Goal: Transaction & Acquisition: Purchase product/service

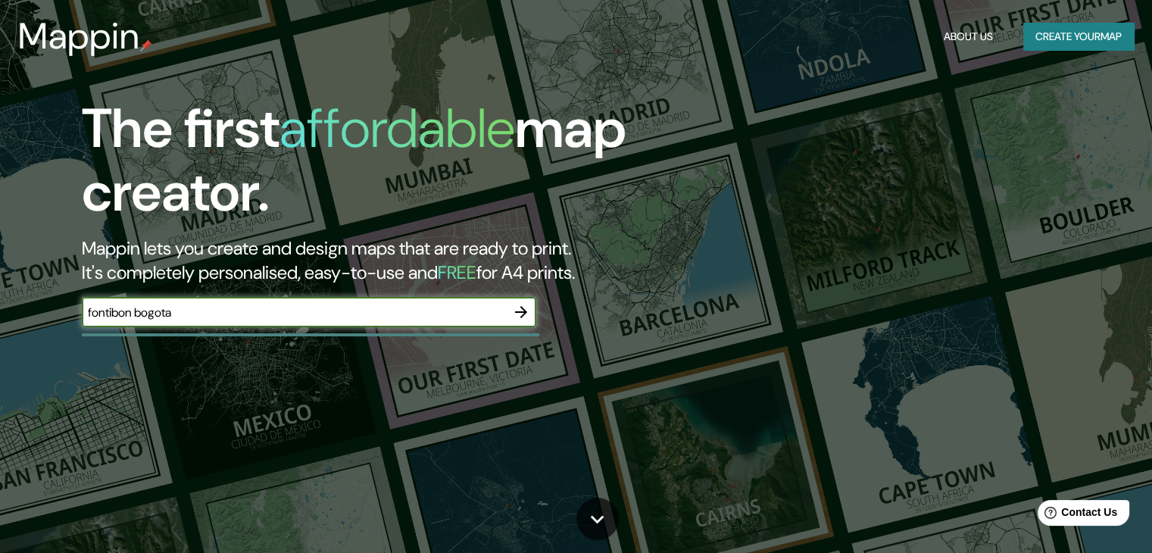
type input "fontibon bogota"
click at [523, 319] on icon "button" at bounding box center [521, 312] width 18 height 18
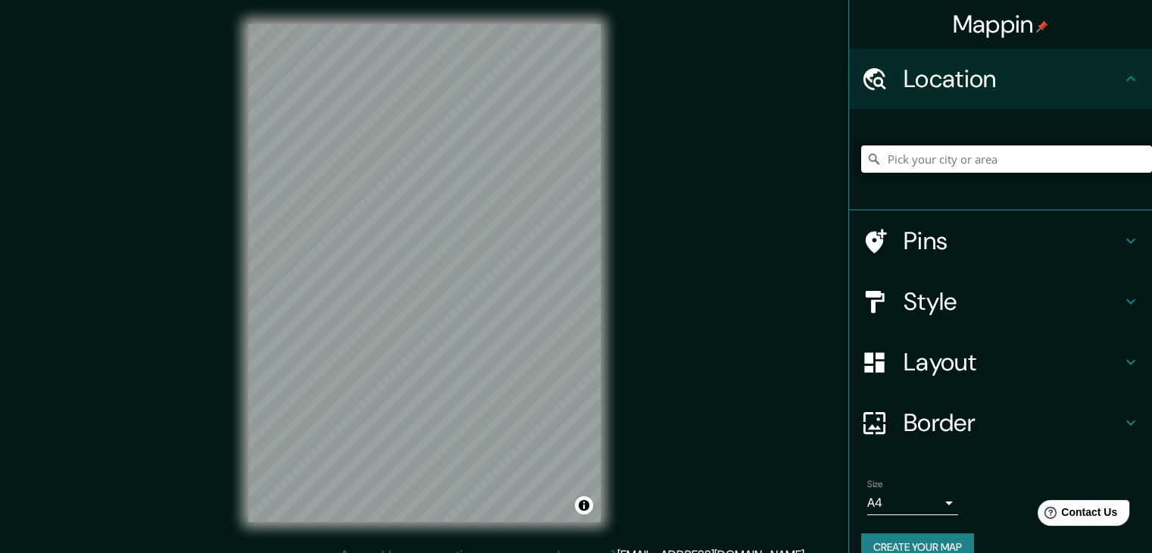
click at [937, 155] on input "Pick your city or area" at bounding box center [1006, 158] width 291 height 27
click at [933, 76] on h4 "Location" at bounding box center [1012, 79] width 218 height 30
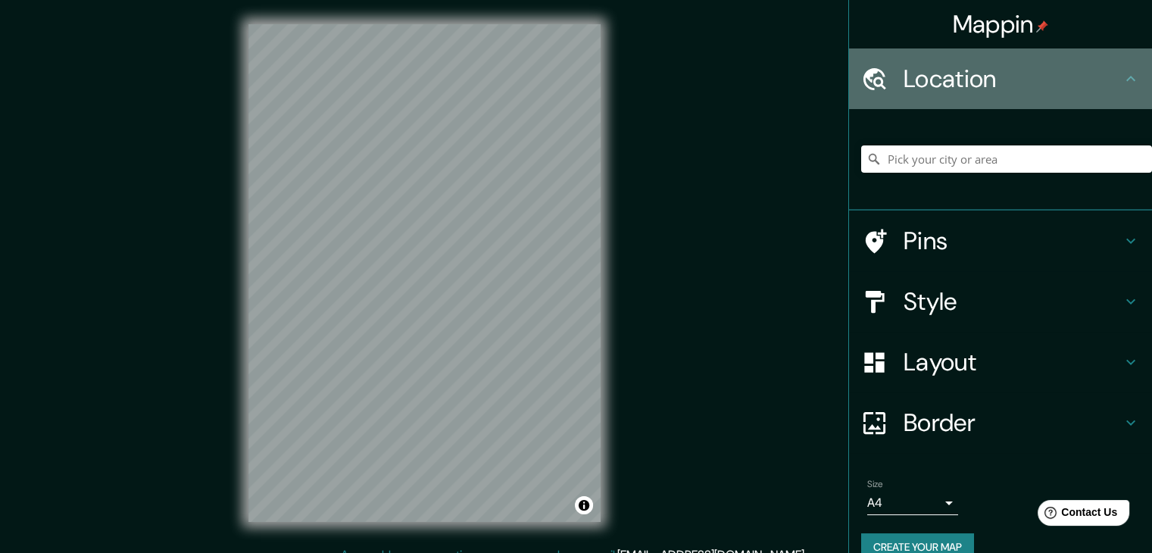
click at [1121, 76] on icon at bounding box center [1130, 79] width 18 height 18
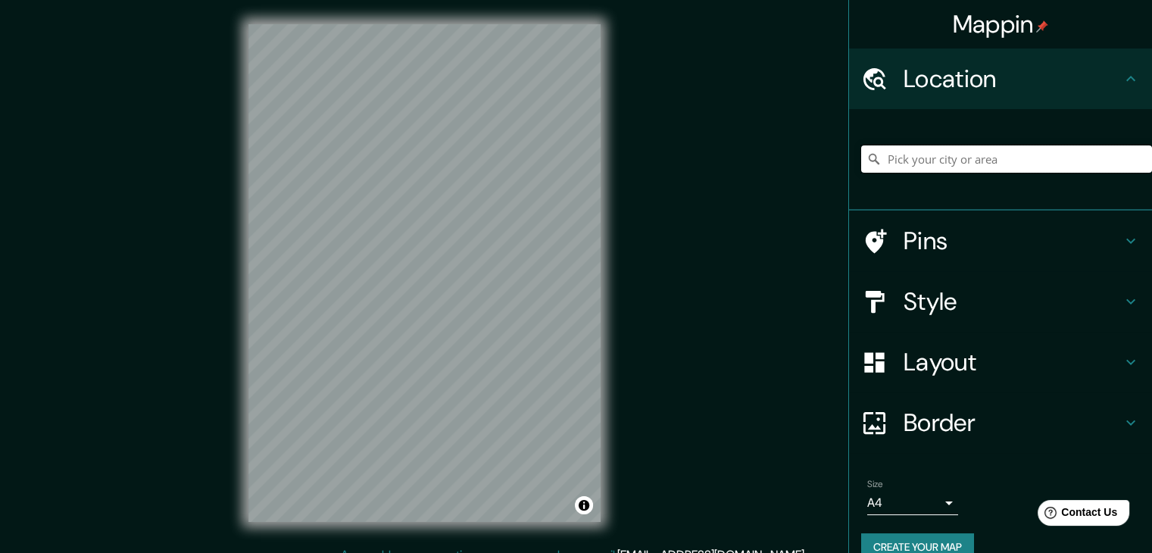
click at [893, 159] on input "Pick your city or area" at bounding box center [1006, 158] width 291 height 27
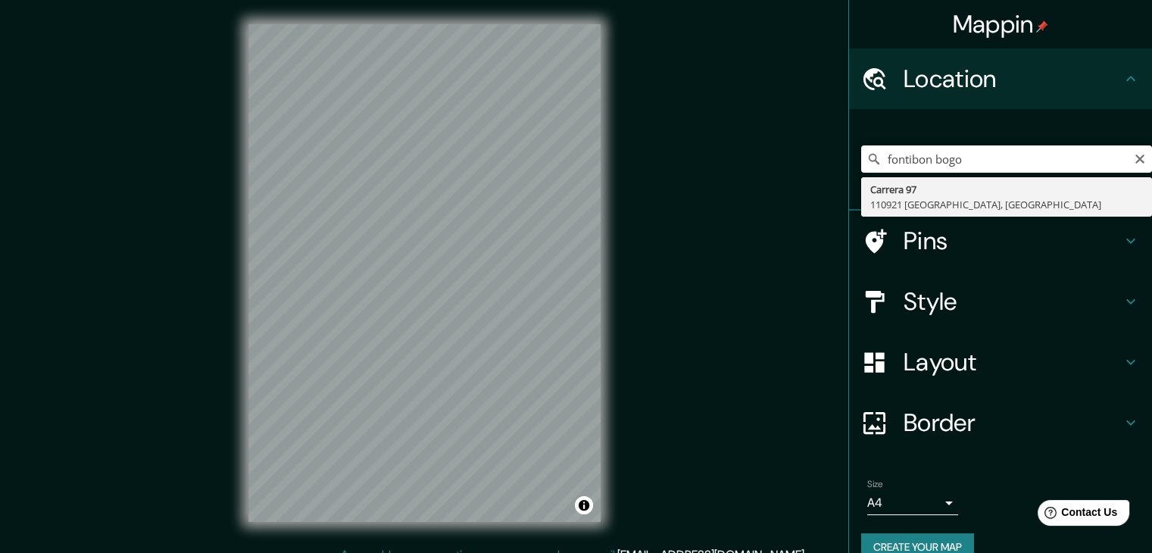
type input "Carrera 97, 110921 [GEOGRAPHIC_DATA], [GEOGRAPHIC_DATA]"
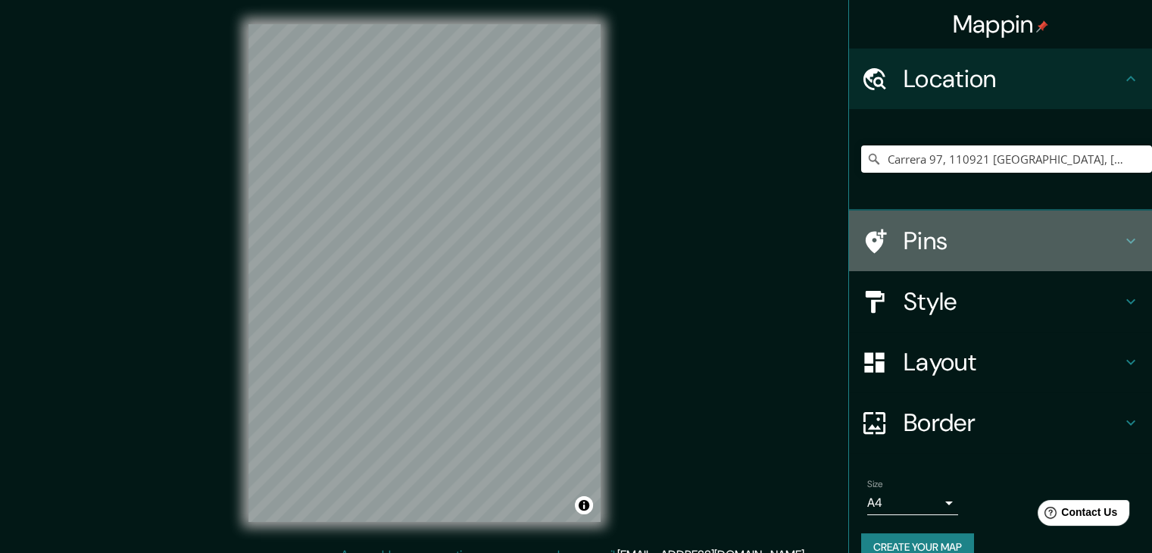
click at [1072, 241] on h4 "Pins" at bounding box center [1012, 241] width 218 height 30
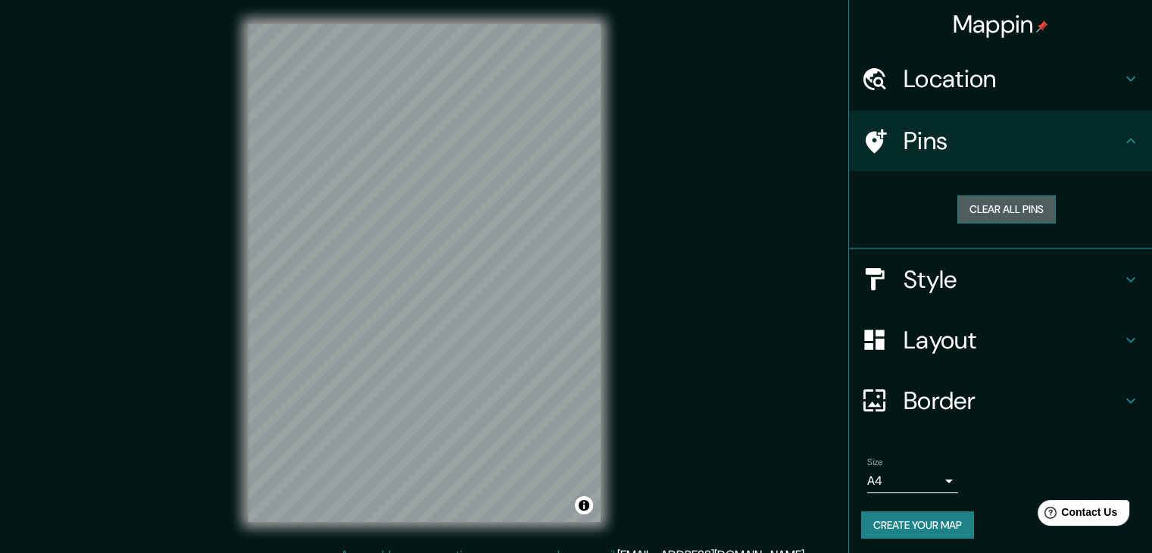
click at [1022, 217] on button "Clear all pins" at bounding box center [1006, 209] width 98 height 28
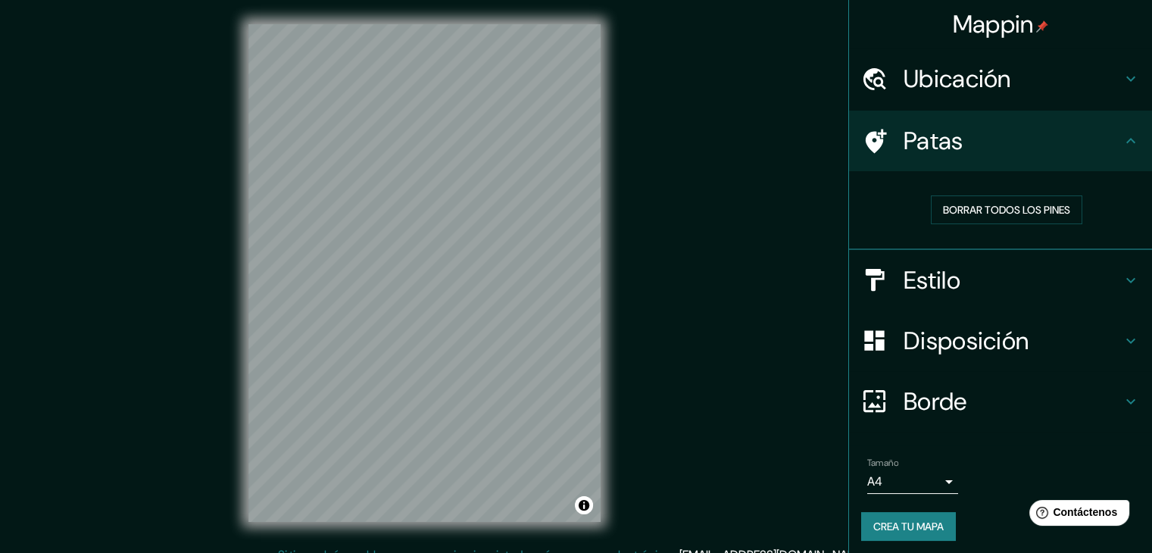
click at [778, 204] on div "Mappin Ubicación [STREET_ADDRESS] Patas Borrar todos los pines Estilo Disposici…" at bounding box center [576, 285] width 1152 height 570
click at [1083, 151] on h4 "Patas" at bounding box center [1012, 141] width 218 height 30
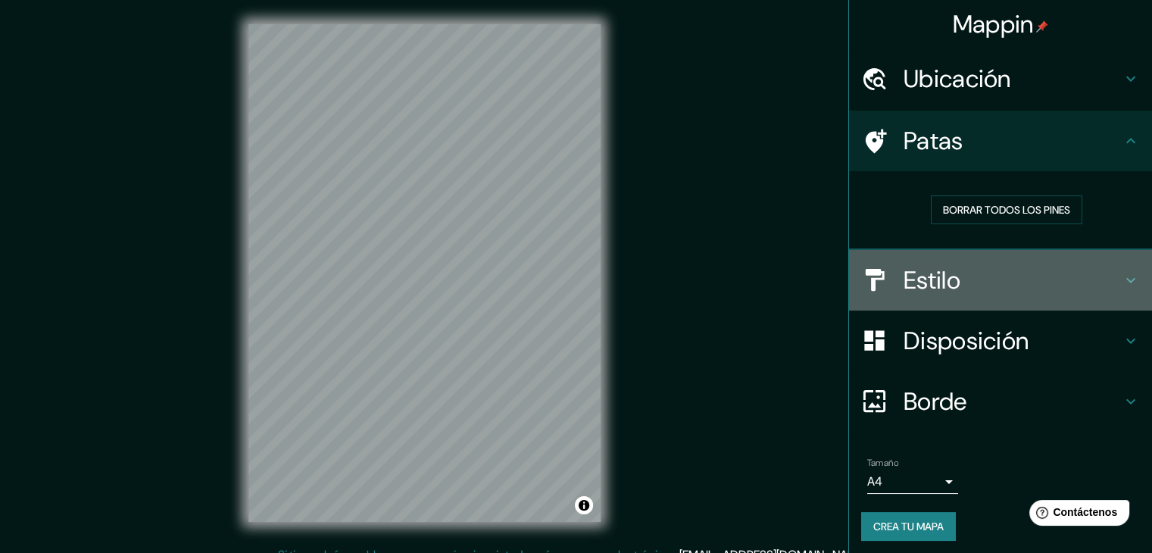
click at [992, 263] on div "Estilo" at bounding box center [1000, 280] width 303 height 61
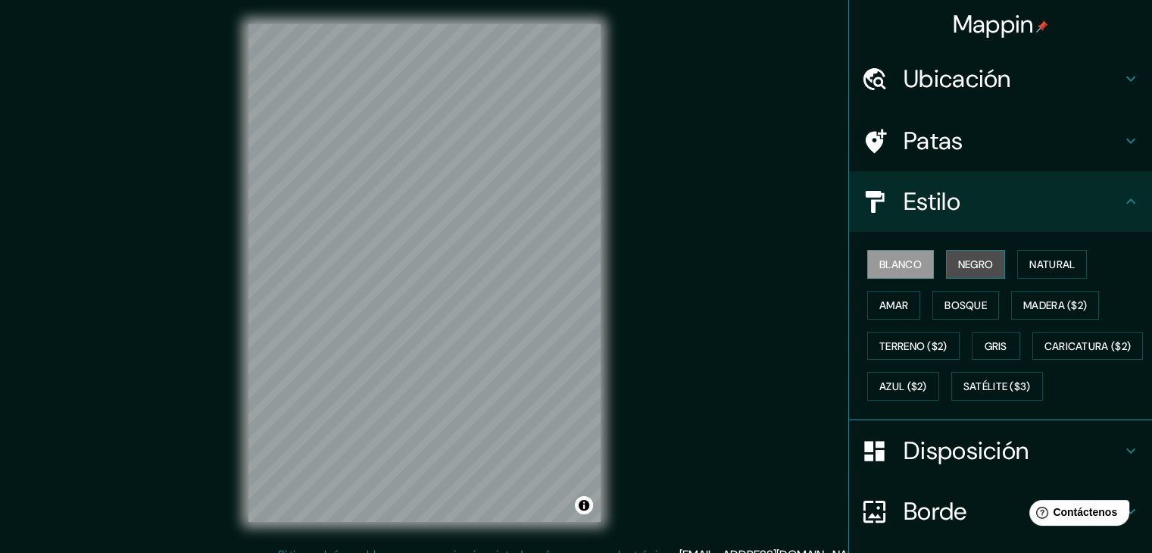
click at [978, 266] on font "Negro" at bounding box center [976, 264] width 36 height 14
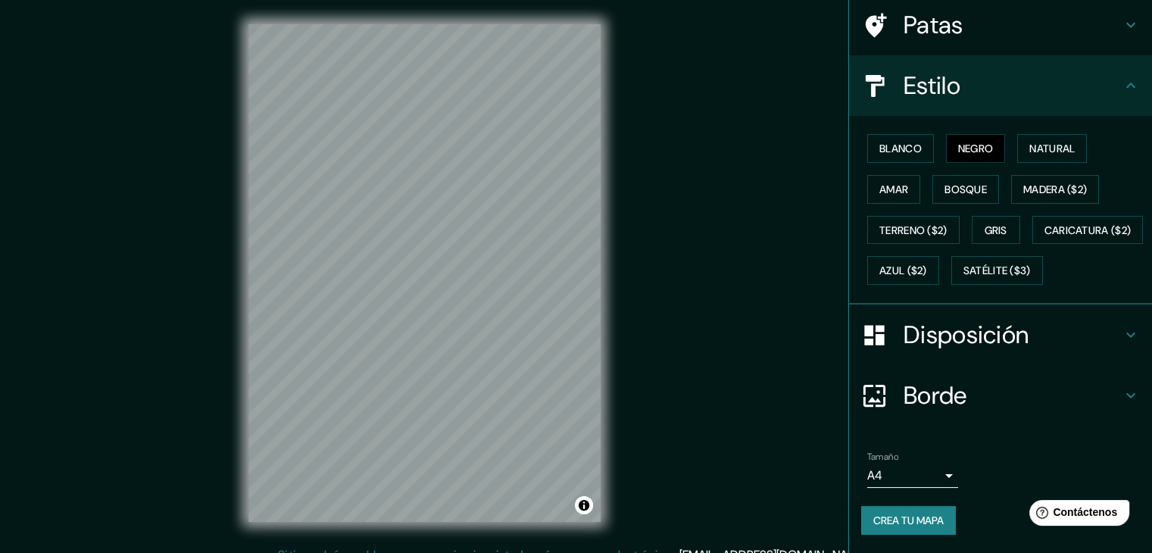
click at [910, 384] on font "Borde" at bounding box center [935, 395] width 64 height 32
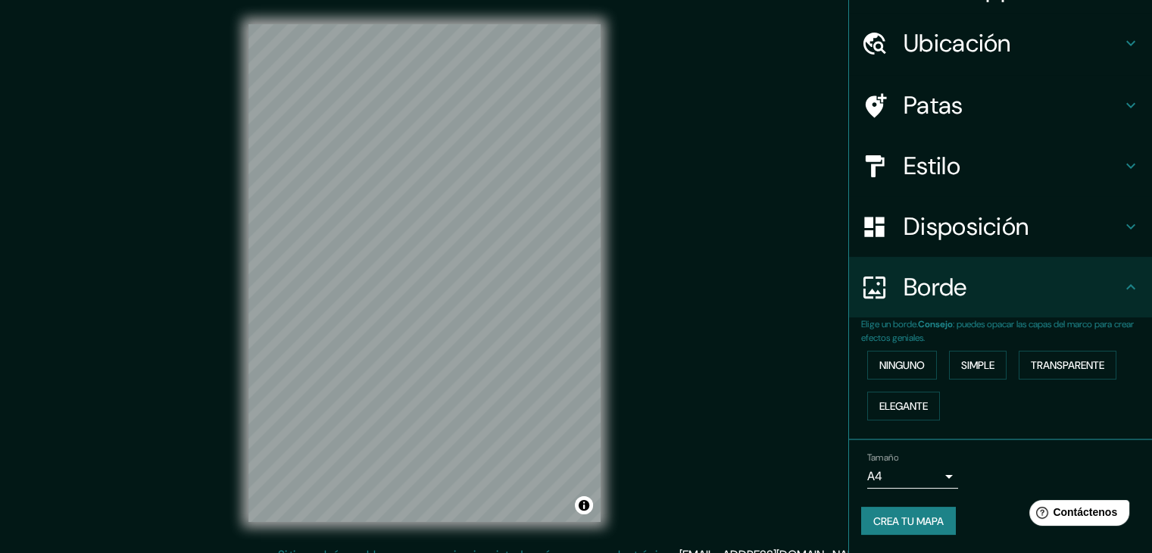
scroll to position [34, 0]
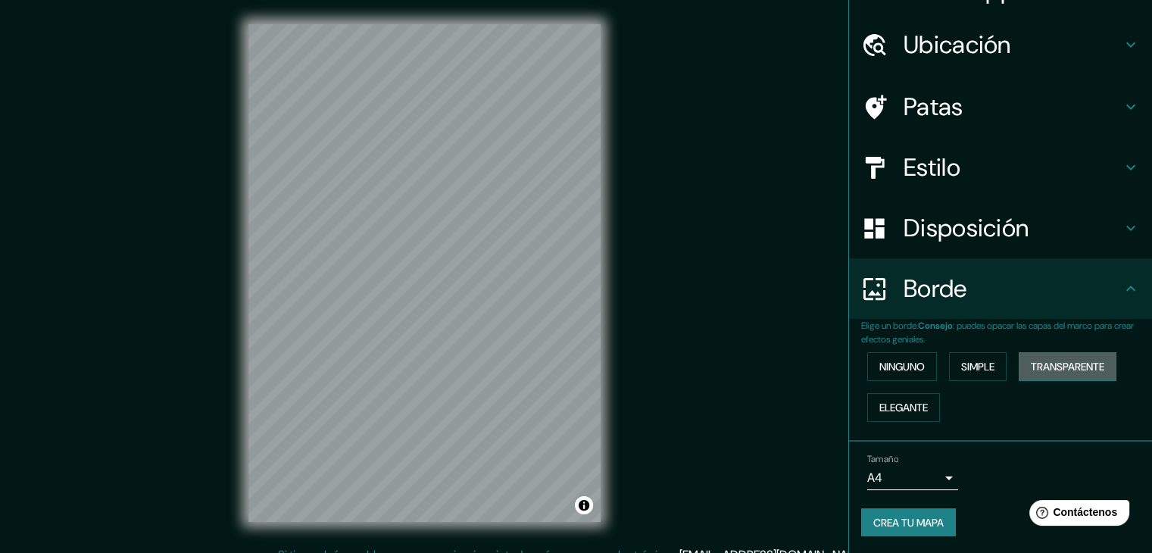
click at [1031, 361] on font "Transparente" at bounding box center [1067, 367] width 73 height 14
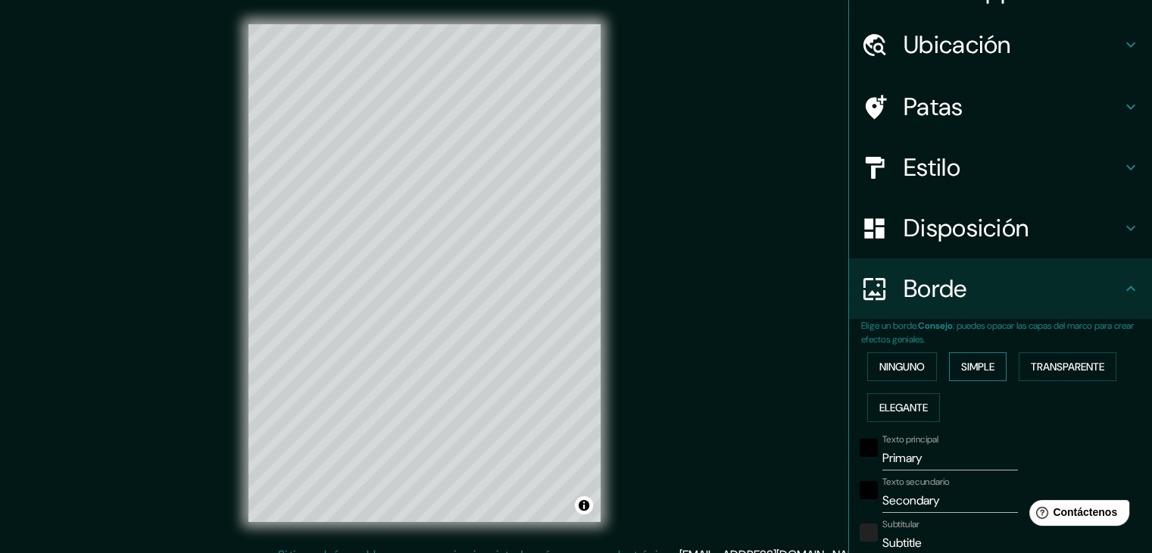
click at [990, 366] on button "Simple" at bounding box center [978, 366] width 58 height 29
click at [909, 362] on font "Ninguno" at bounding box center [901, 367] width 45 height 14
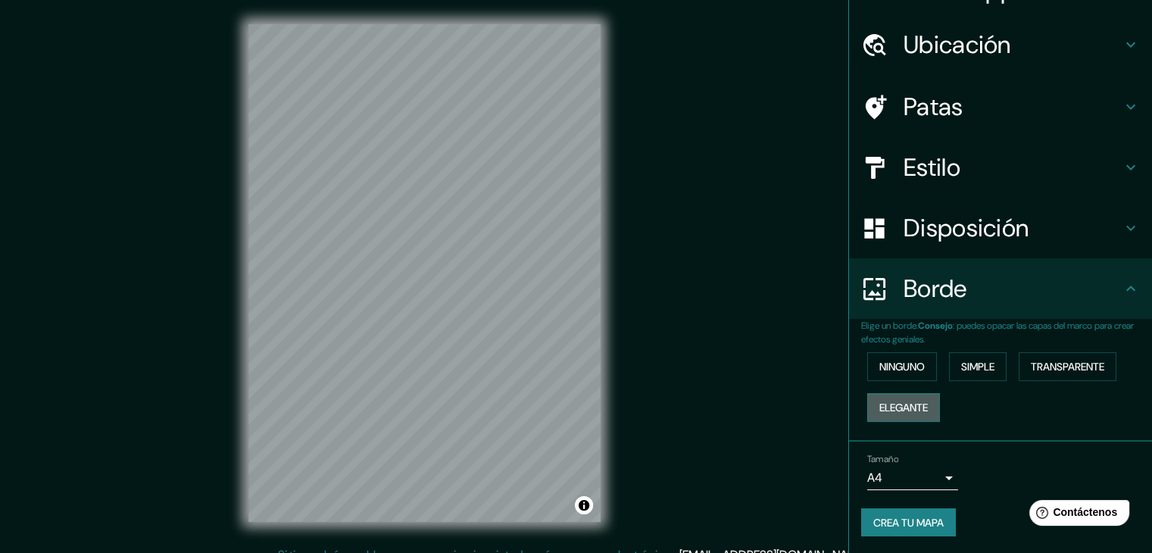
click at [908, 407] on font "Elegante" at bounding box center [903, 408] width 48 height 14
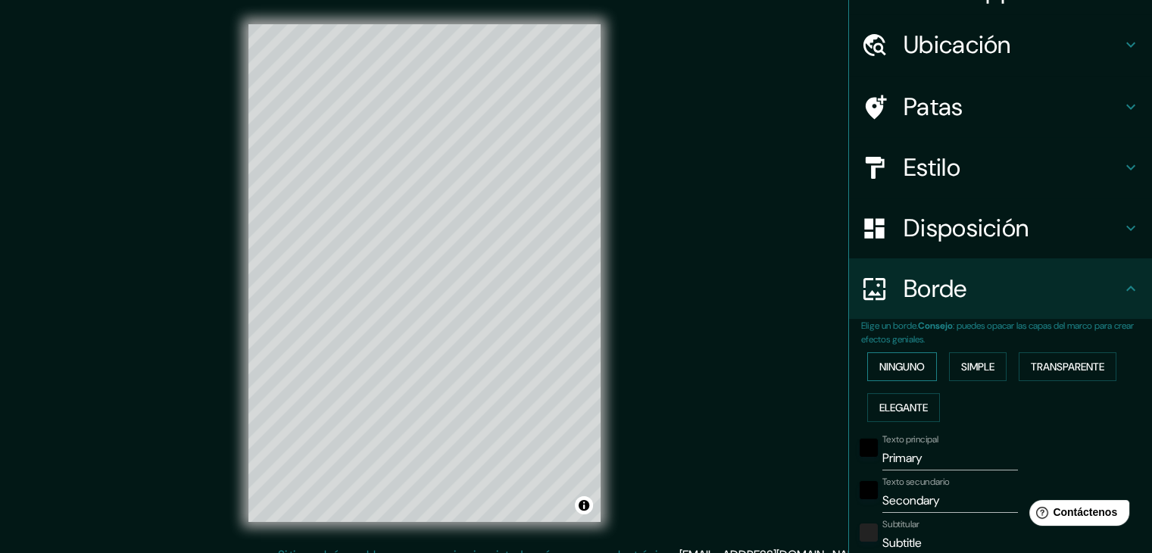
click at [906, 372] on font "Ninguno" at bounding box center [901, 367] width 45 height 14
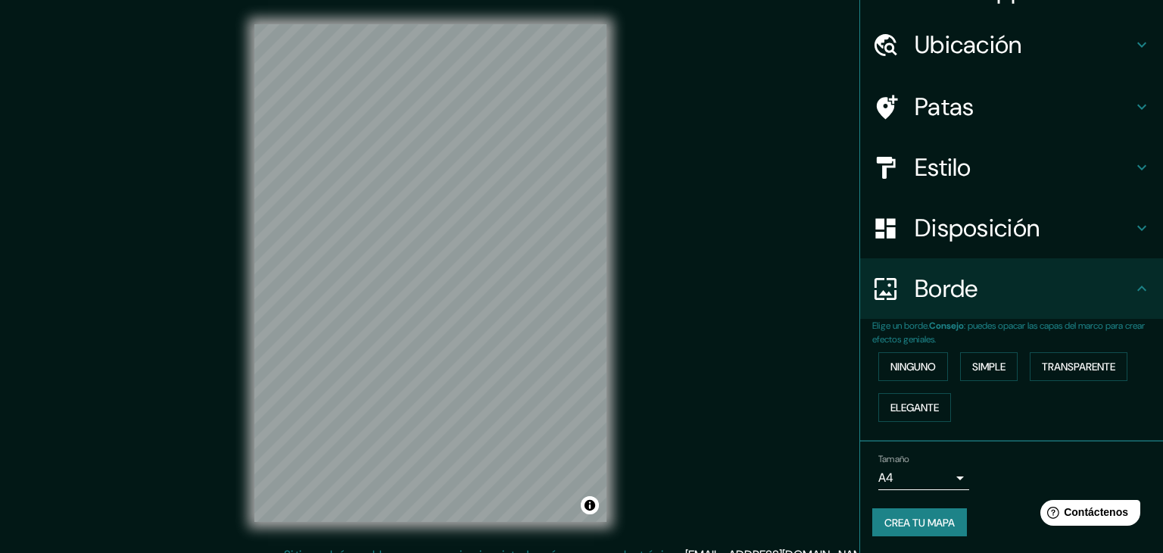
click at [914, 480] on body "Mappin Ubicación [STREET_ADDRESS] Patas Estilo Disposición Borde Elige un borde…" at bounding box center [581, 276] width 1163 height 553
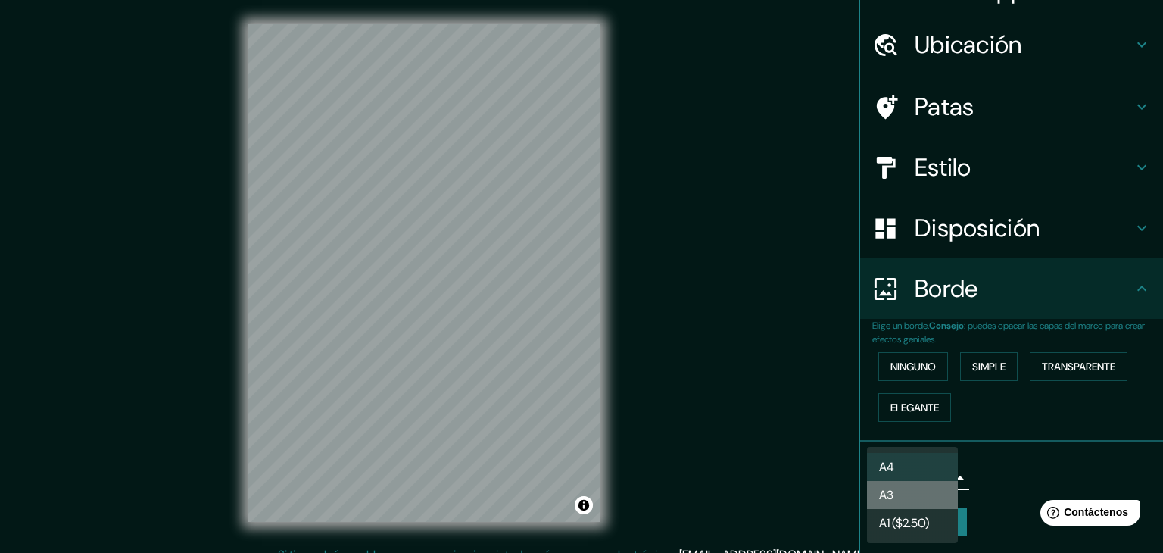
click at [898, 494] on li "A3" at bounding box center [912, 495] width 91 height 28
type input "a4"
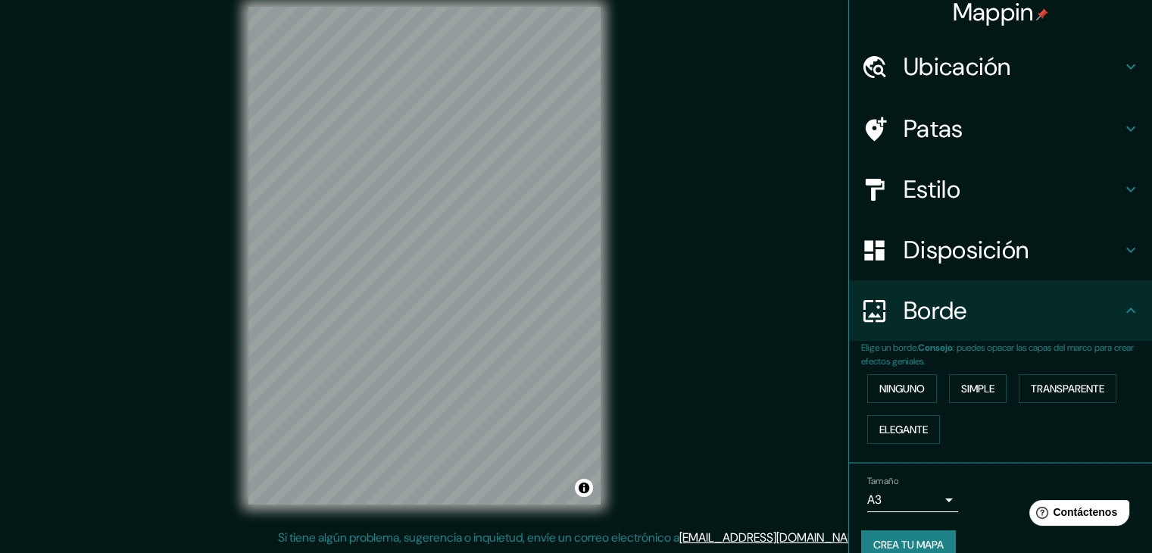
scroll to position [0, 0]
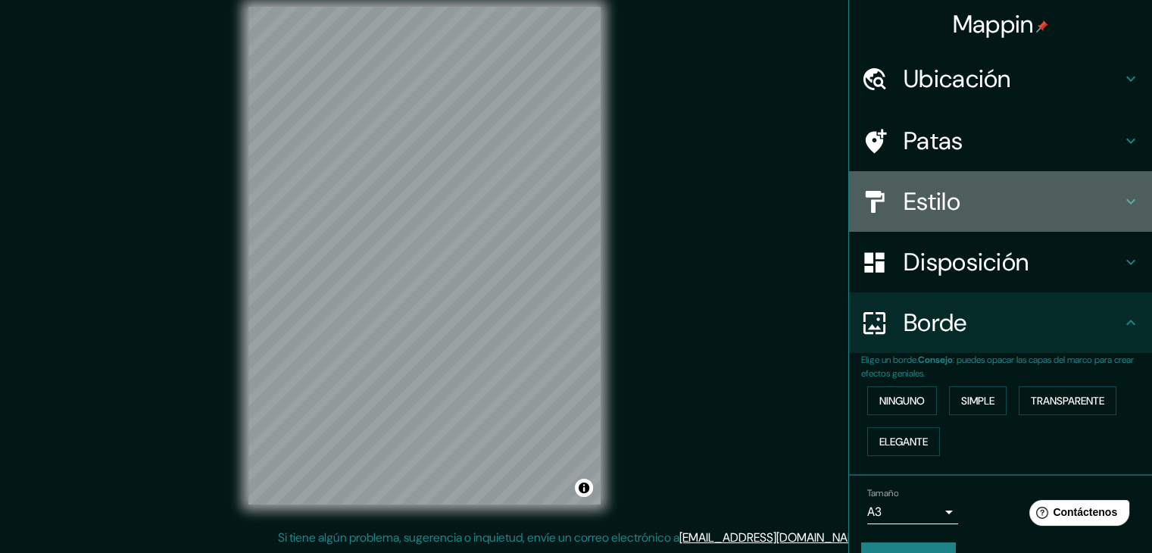
click at [992, 196] on h4 "Estilo" at bounding box center [1012, 201] width 218 height 30
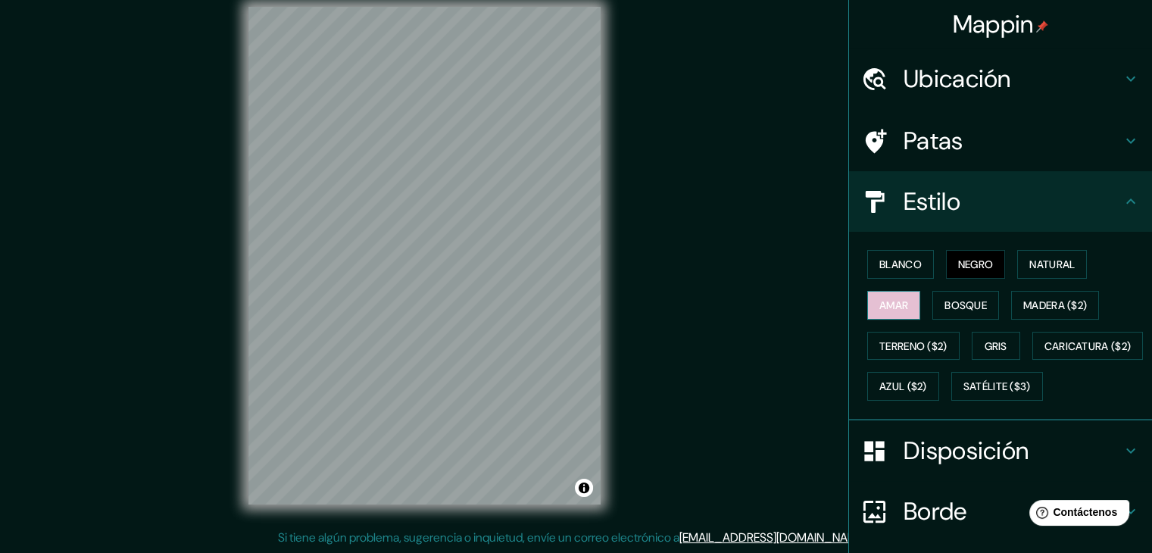
click at [893, 298] on font "Amar" at bounding box center [893, 305] width 29 height 14
click at [919, 267] on button "Blanco" at bounding box center [900, 264] width 67 height 29
click at [958, 260] on font "Negro" at bounding box center [976, 264] width 36 height 14
click at [1033, 260] on font "Natural" at bounding box center [1051, 264] width 45 height 14
click at [972, 261] on font "Negro" at bounding box center [976, 264] width 36 height 14
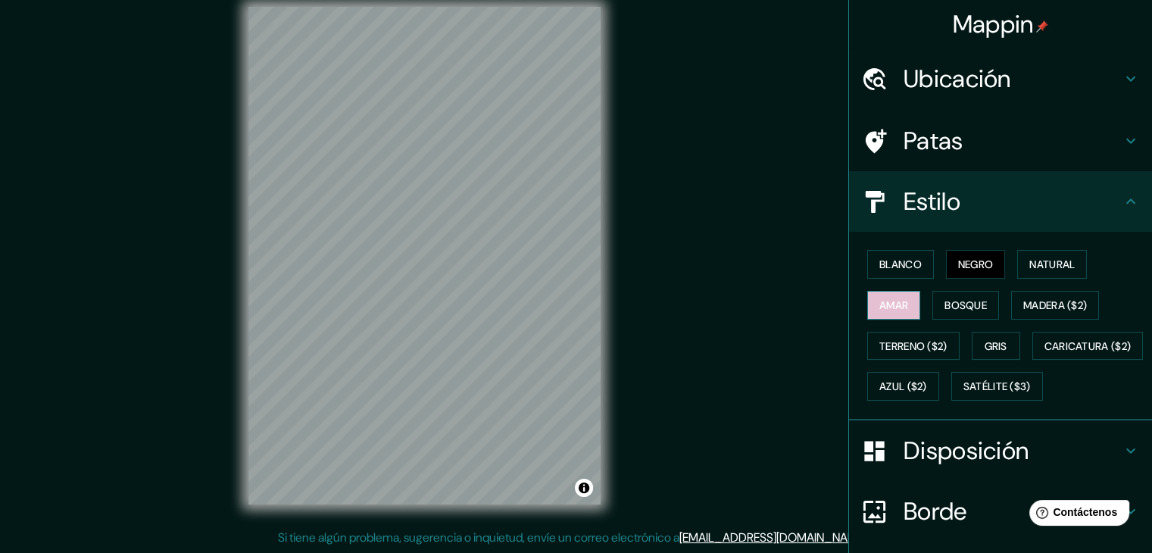
click at [903, 310] on button "Amar" at bounding box center [893, 305] width 53 height 29
click at [947, 307] on font "Bosque" at bounding box center [965, 305] width 42 height 14
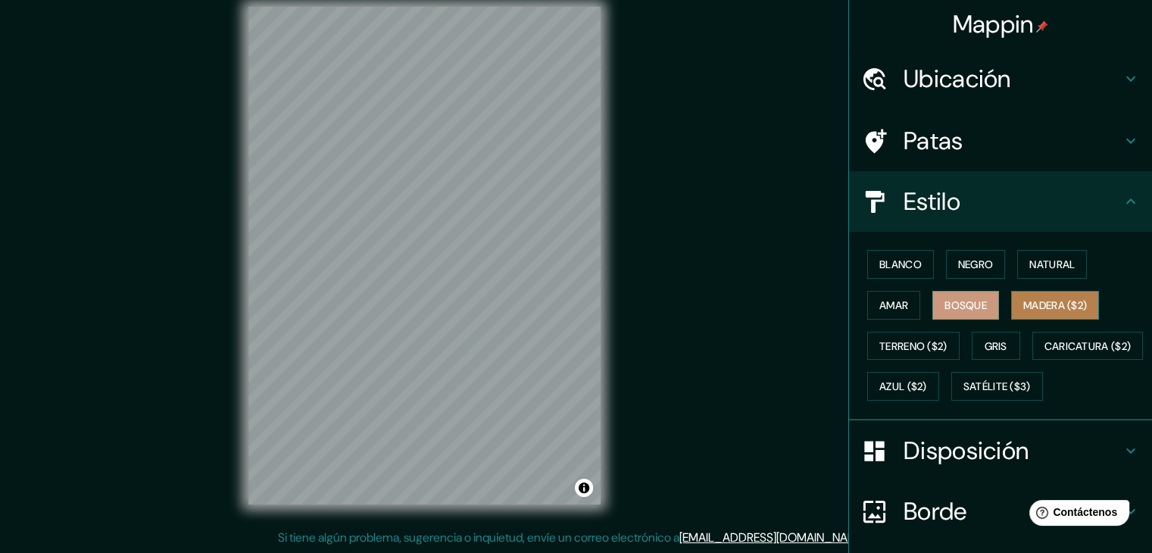
click at [1023, 301] on font "Madera ($2)" at bounding box center [1055, 305] width 64 height 14
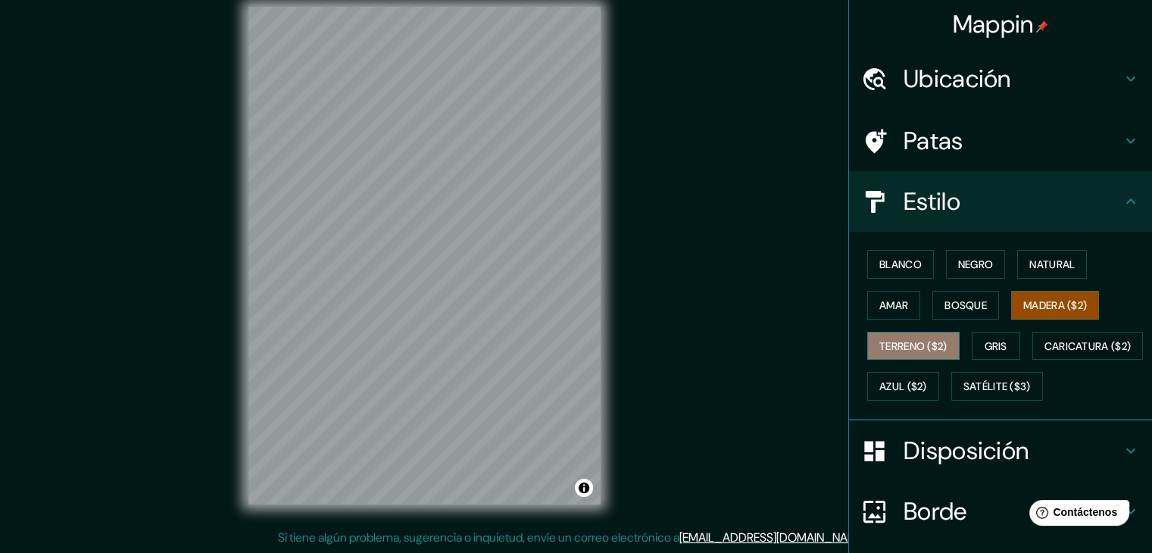
click at [903, 343] on font "Terreno ($2)" at bounding box center [913, 346] width 68 height 14
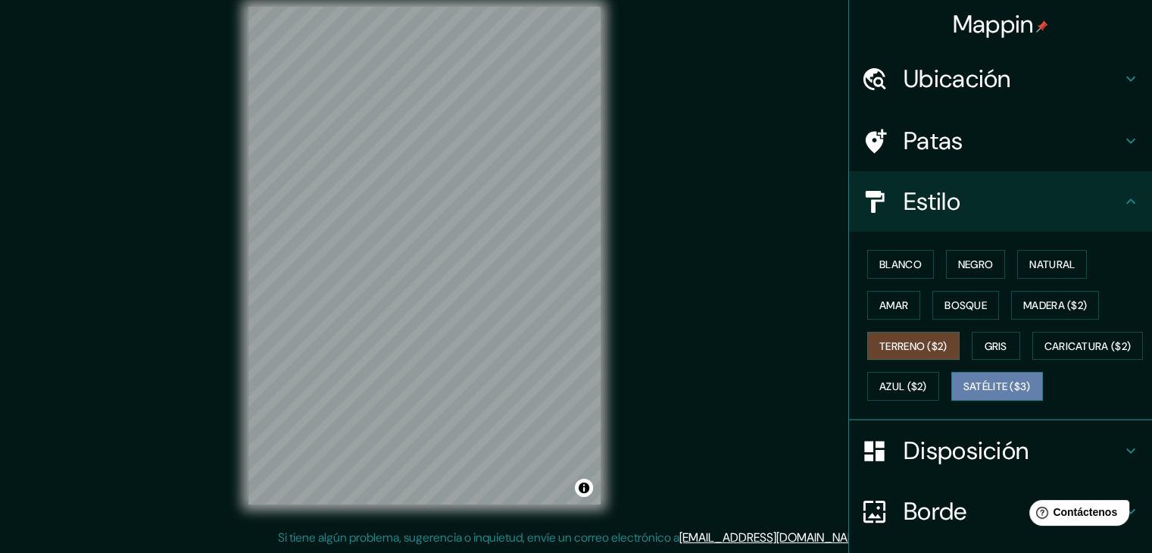
click at [963, 394] on font "Satélite ($3)" at bounding box center [996, 387] width 67 height 14
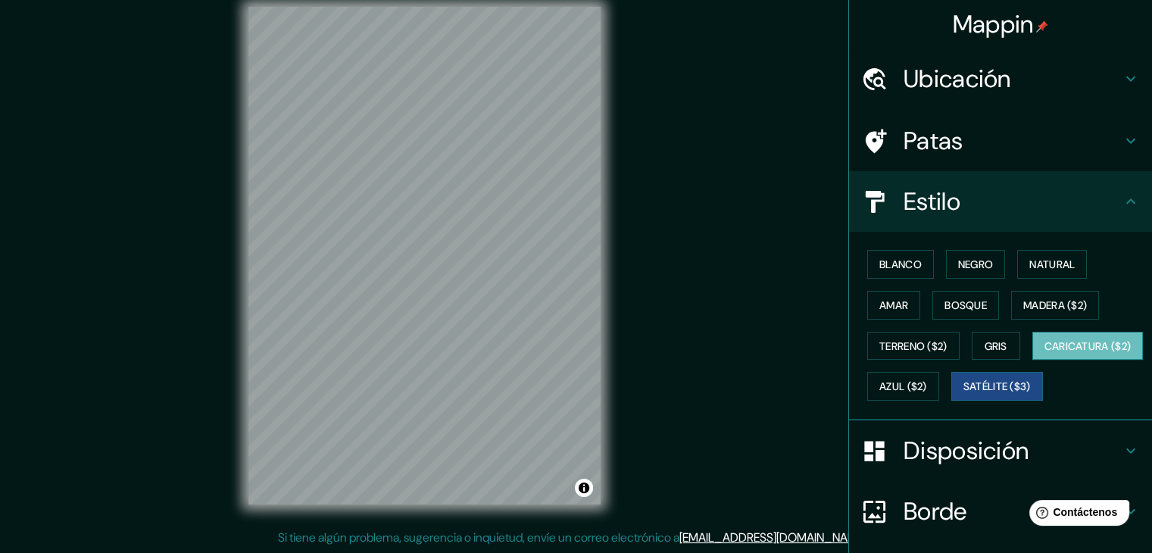
click at [1044, 356] on font "Caricatura ($2)" at bounding box center [1087, 346] width 87 height 20
click at [927, 380] on font "Azul ($2)" at bounding box center [903, 387] width 48 height 14
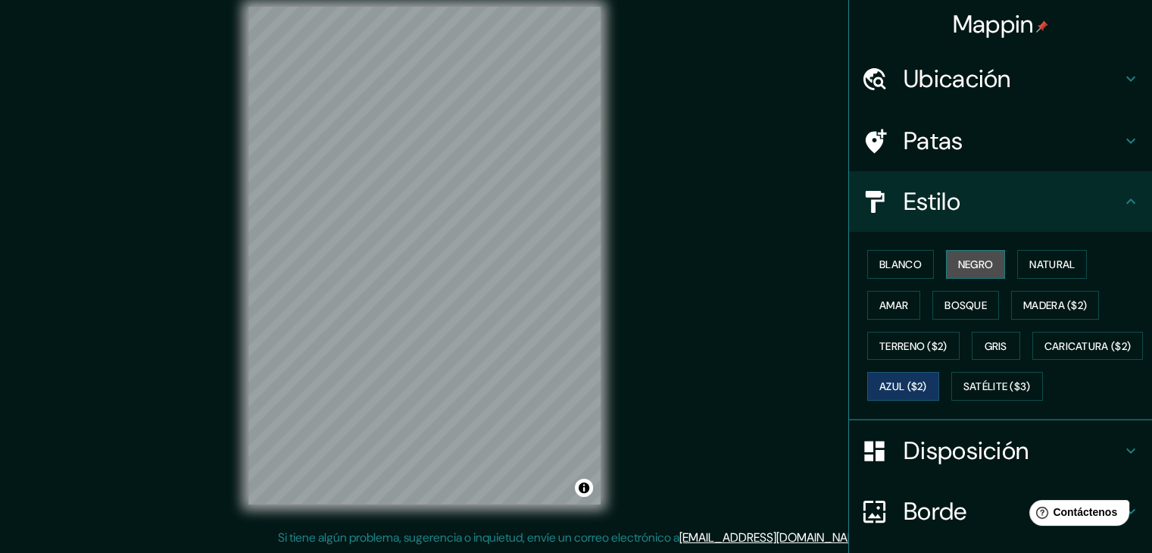
click at [958, 265] on font "Negro" at bounding box center [976, 264] width 36 height 14
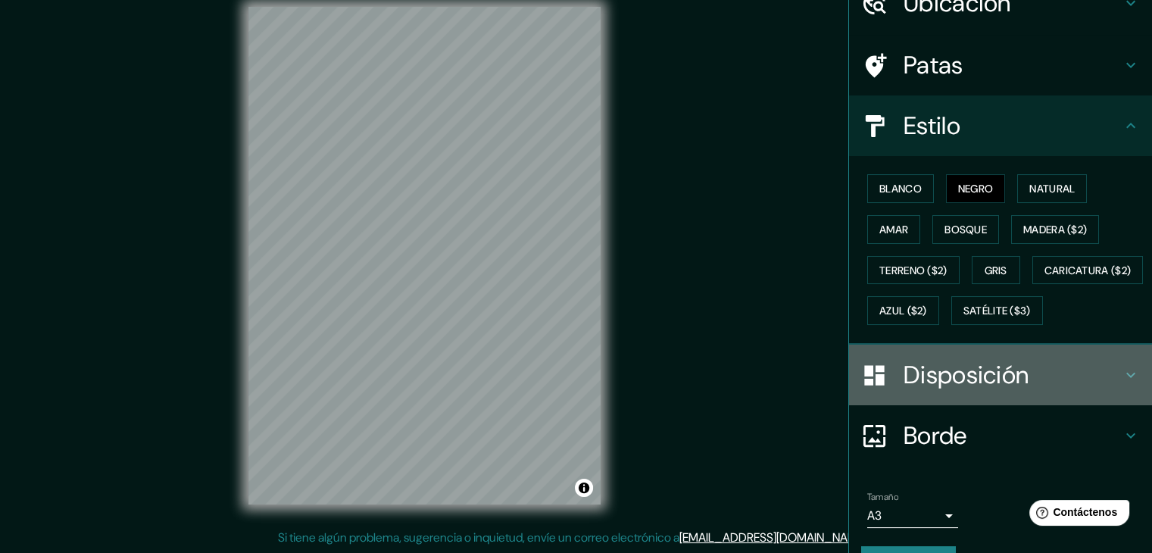
click at [1000, 391] on font "Disposición" at bounding box center [965, 375] width 125 height 32
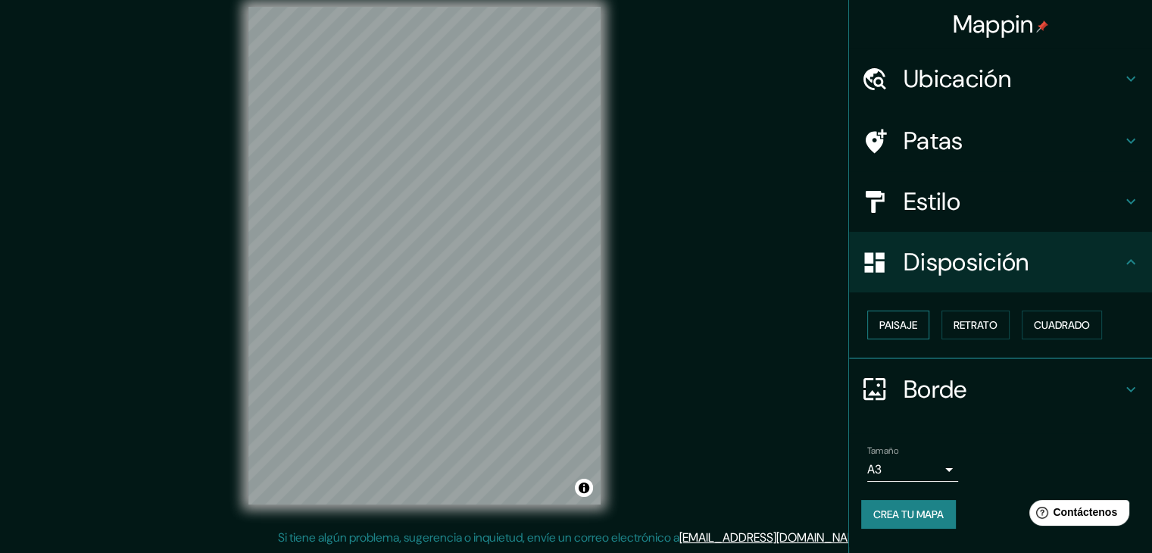
click at [905, 324] on font "Paisaje" at bounding box center [898, 325] width 38 height 14
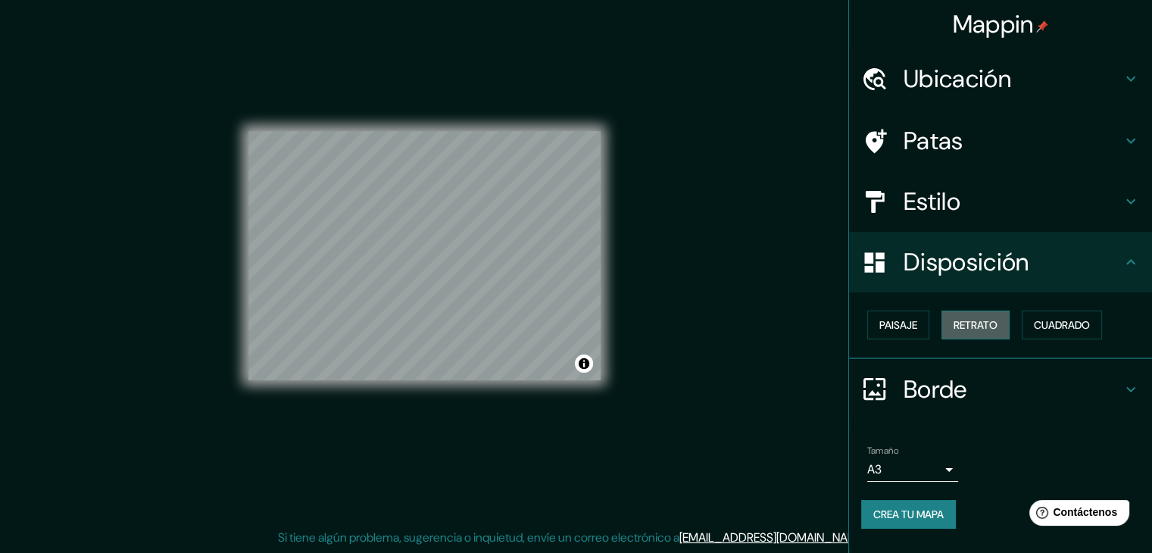
click at [954, 321] on button "Retrato" at bounding box center [975, 324] width 68 height 29
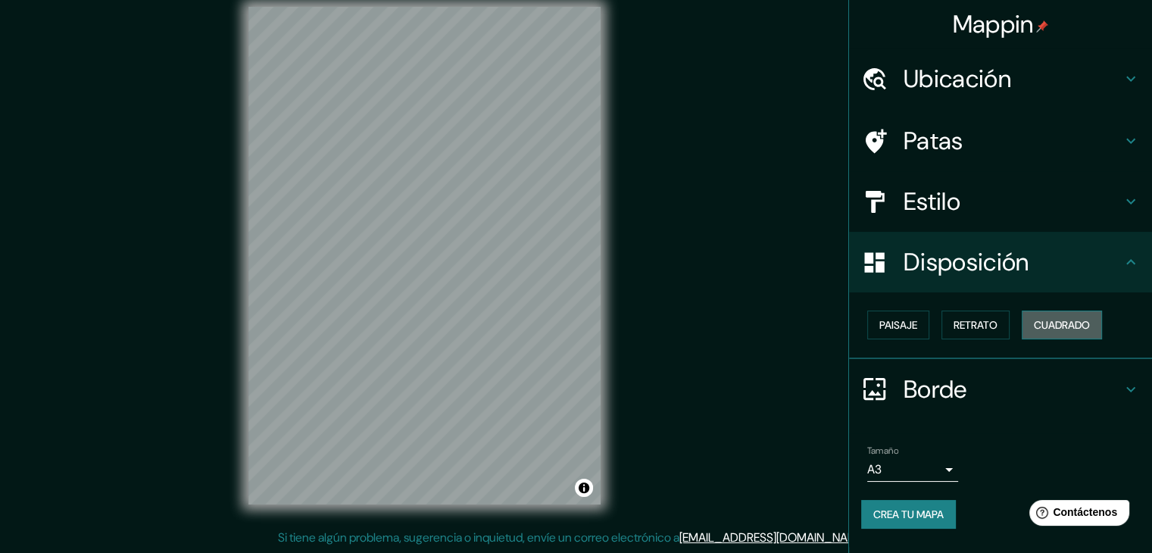
click at [1050, 325] on font "Cuadrado" at bounding box center [1062, 325] width 56 height 14
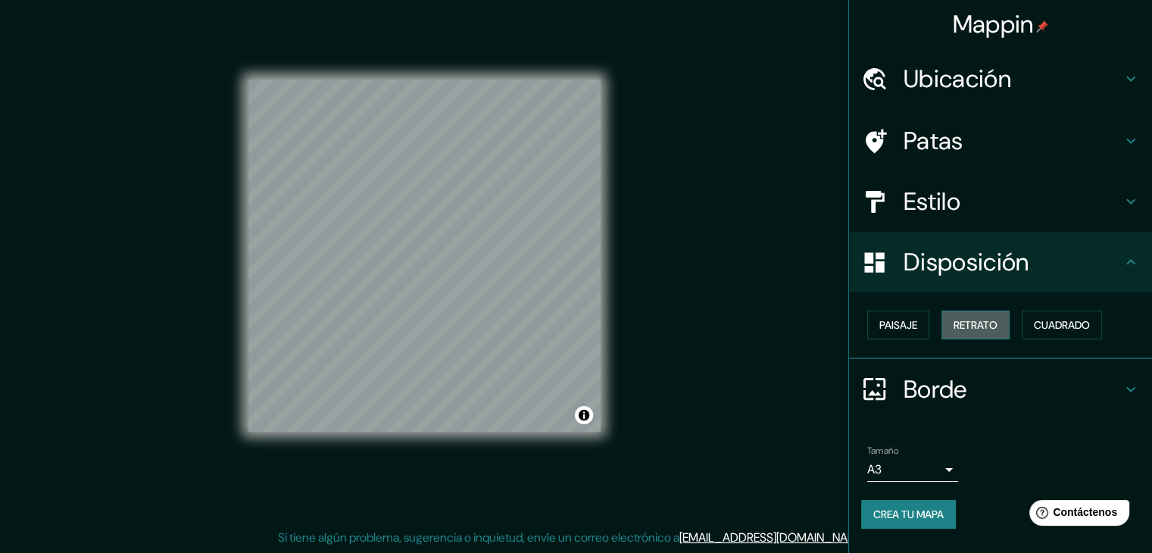
click at [978, 325] on font "Retrato" at bounding box center [975, 325] width 44 height 14
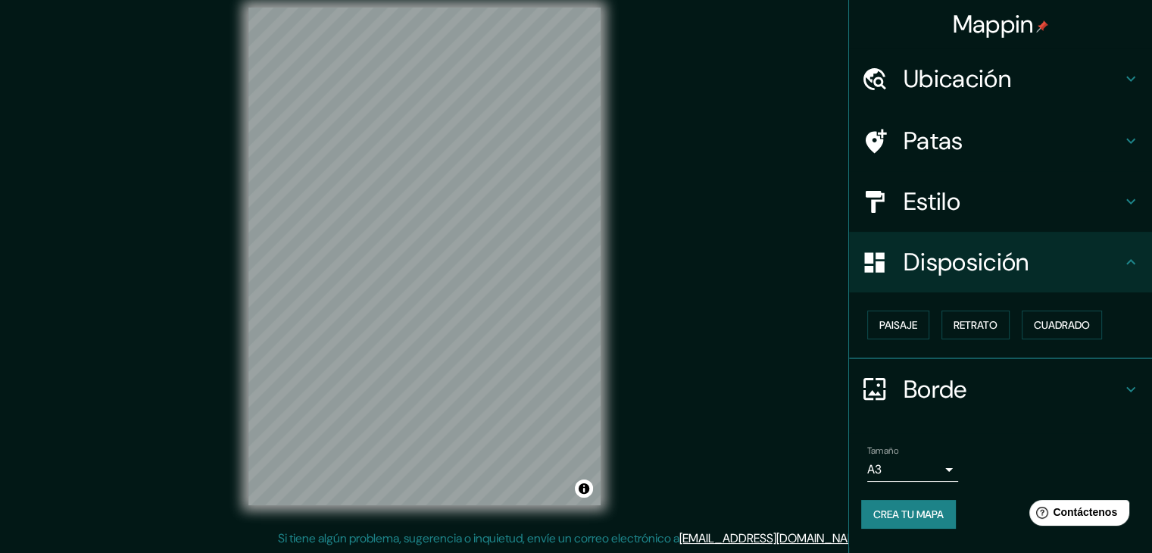
scroll to position [17, 0]
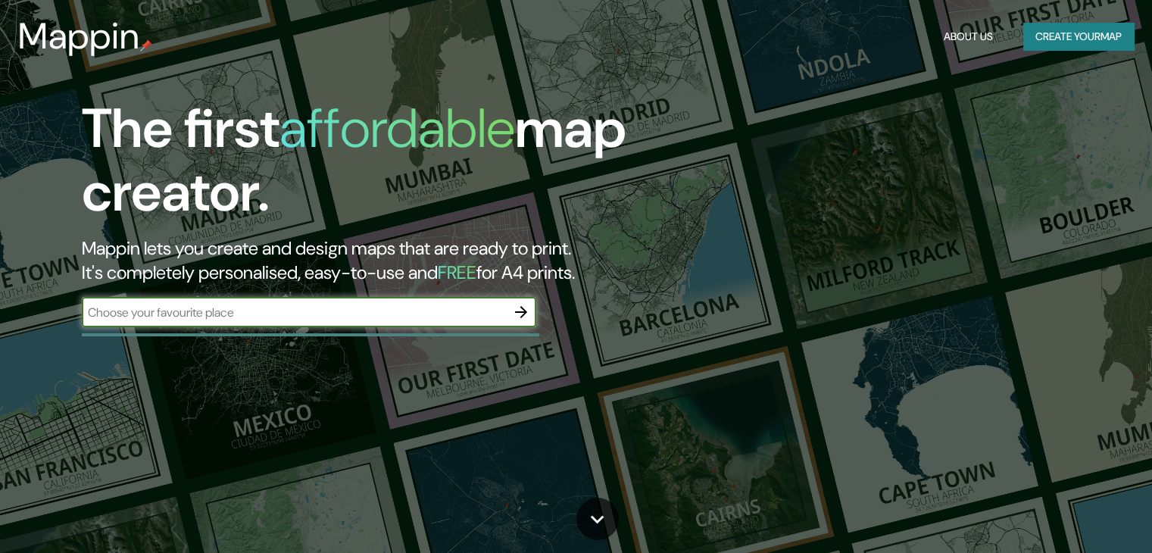
drag, startPoint x: 0, startPoint y: 0, endPoint x: 503, endPoint y: 452, distance: 676.1
click at [503, 452] on div "The first affordable map creator. Mappin lets you create and design maps that a…" at bounding box center [576, 276] width 1152 height 553
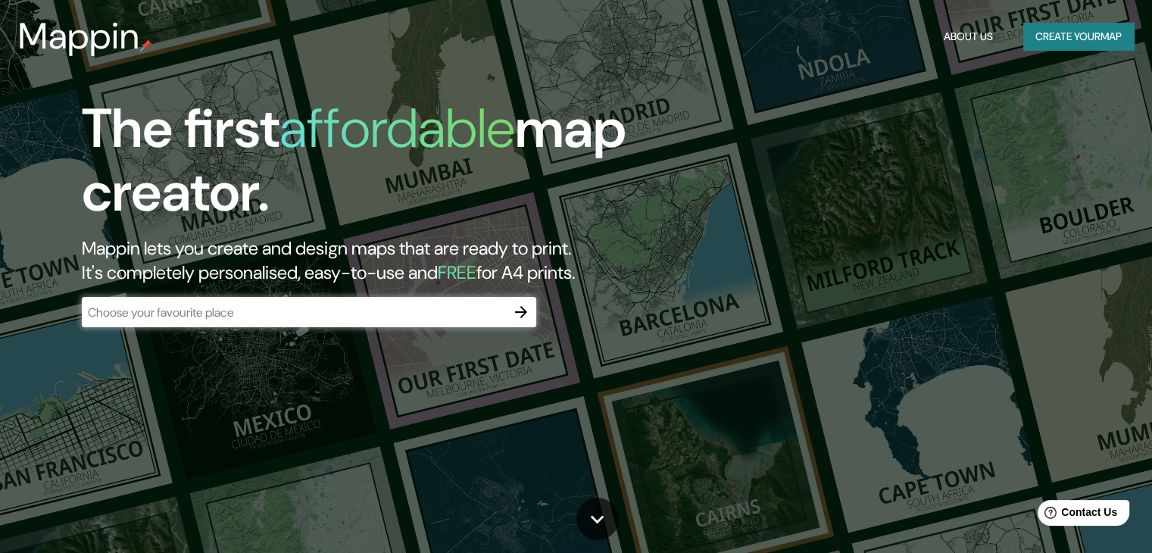
click at [433, 304] on input "text" at bounding box center [294, 312] width 424 height 17
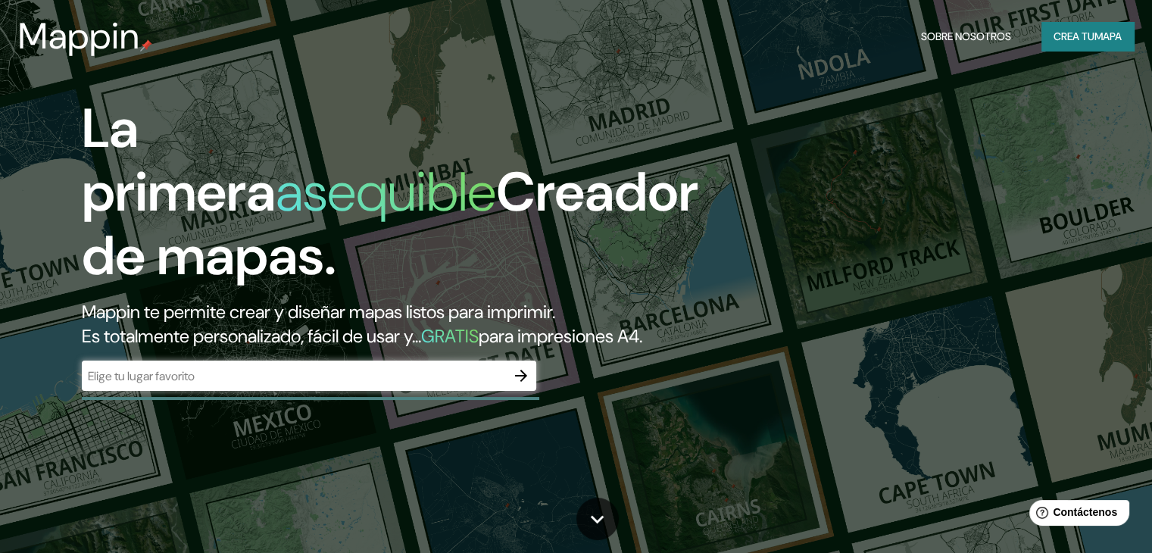
click at [678, 310] on div "La primera asequible Creador de mapas. Mappin te permite crear y diseñar mapas …" at bounding box center [369, 251] width 691 height 309
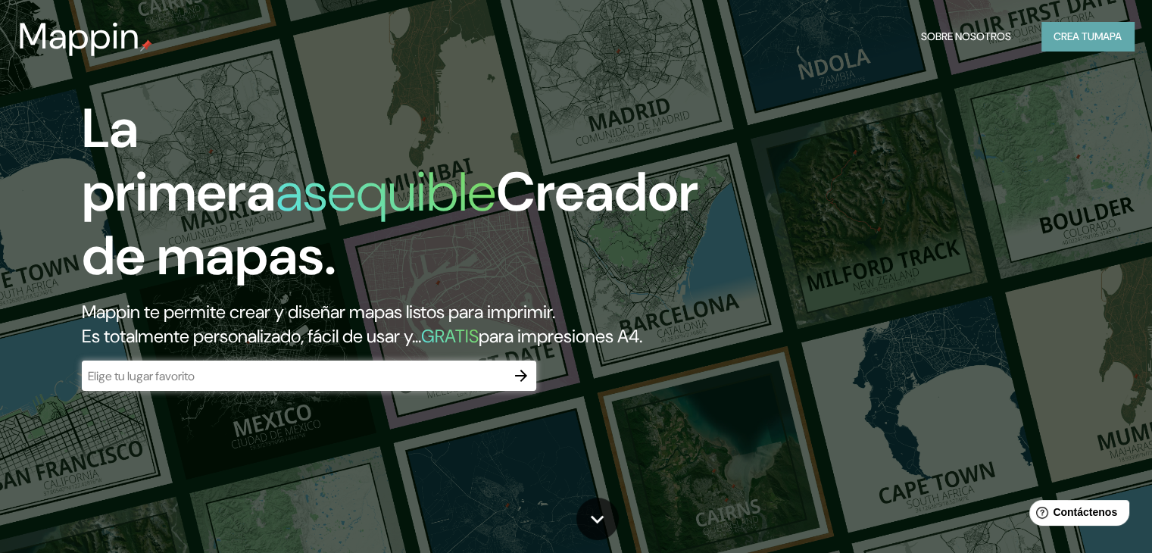
click at [1060, 30] on font "Crea tu" at bounding box center [1073, 37] width 41 height 14
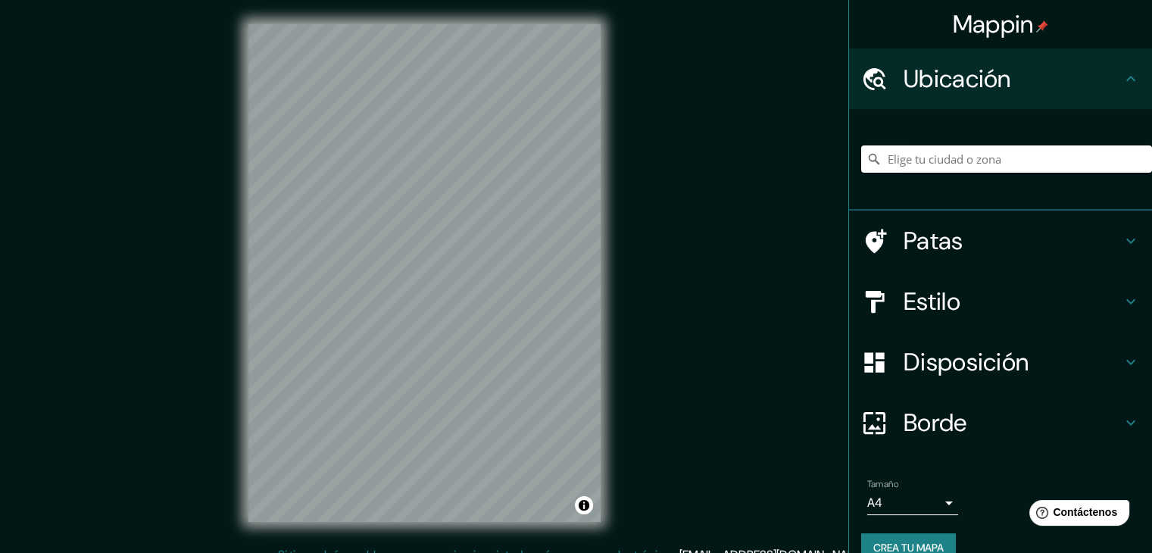
click at [984, 157] on input "Elige tu ciudad o zona" at bounding box center [1006, 158] width 291 height 27
type input "Carrera 97, 110921 [GEOGRAPHIC_DATA], [GEOGRAPHIC_DATA]"
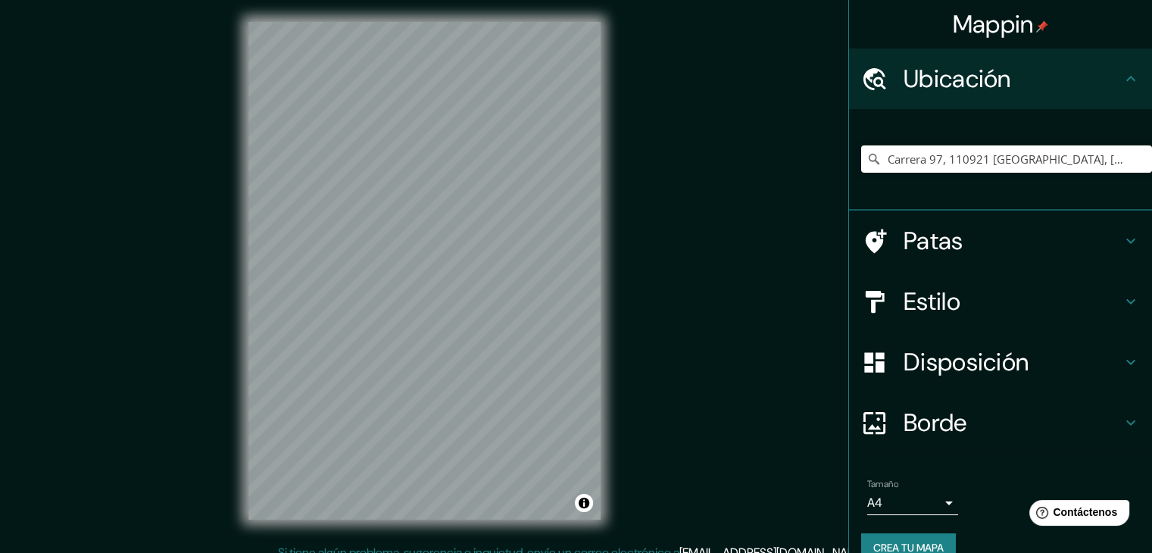
scroll to position [3, 0]
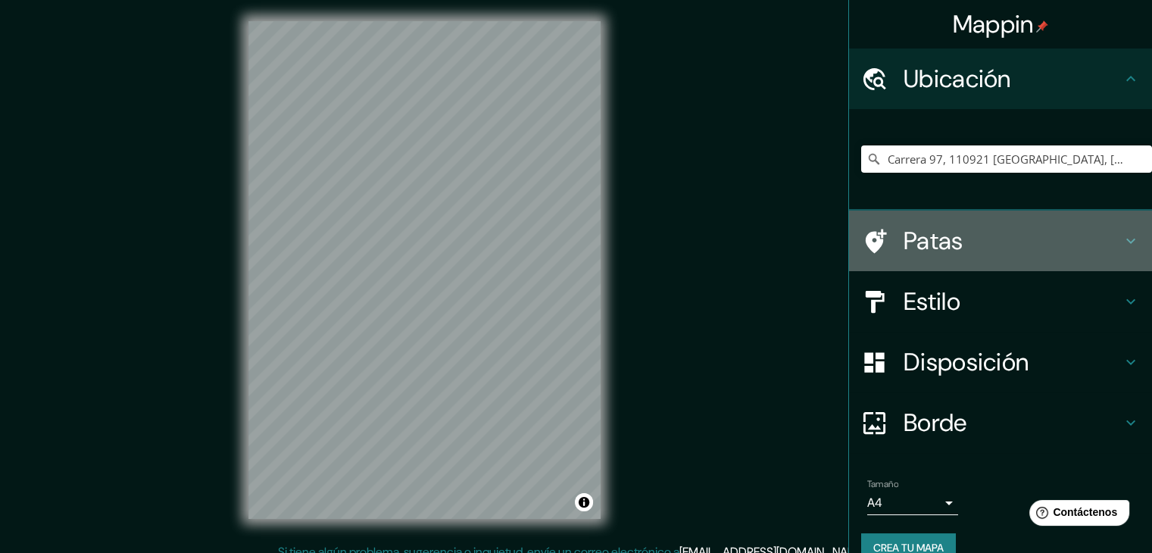
click at [979, 223] on div "Patas" at bounding box center [1000, 241] width 303 height 61
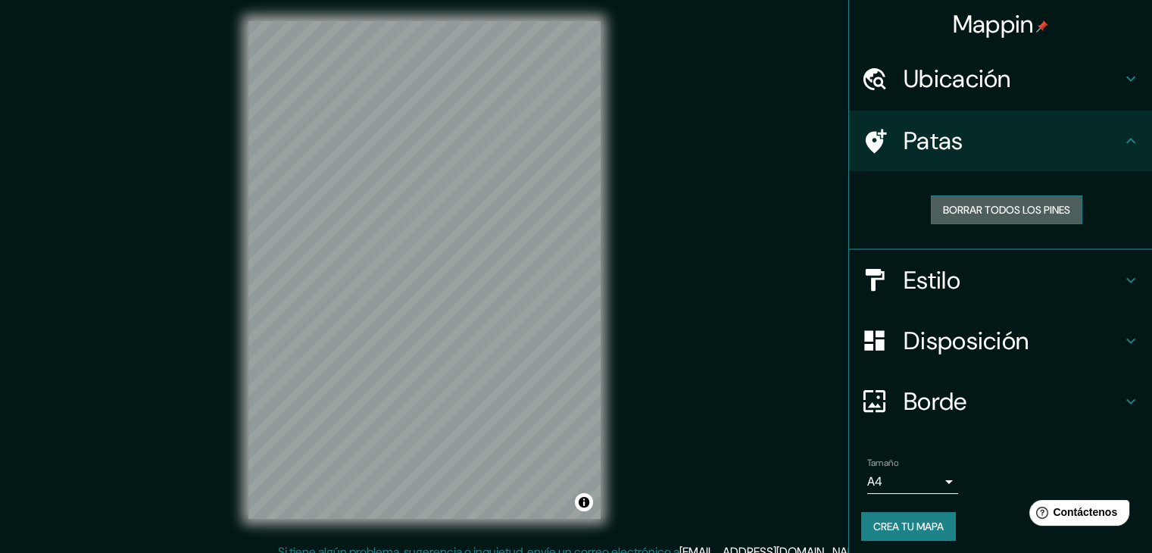
click at [985, 213] on font "Borrar todos los pines" at bounding box center [1006, 210] width 127 height 14
click at [987, 219] on button "Borrar todos los pines" at bounding box center [1006, 209] width 151 height 29
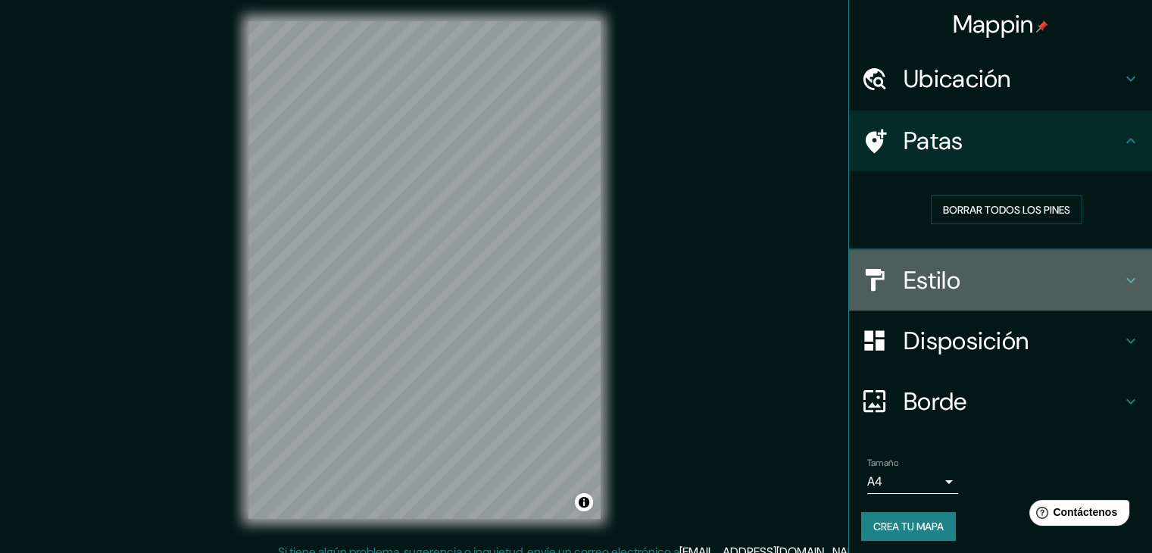
click at [990, 282] on h4 "Estilo" at bounding box center [1012, 280] width 218 height 30
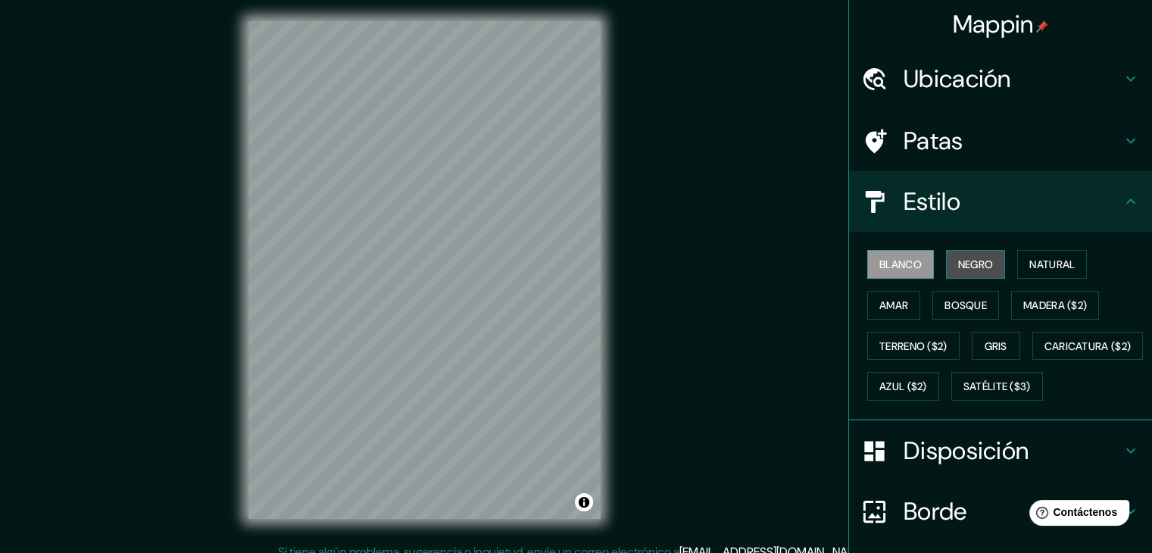
click at [975, 269] on font "Negro" at bounding box center [976, 264] width 36 height 14
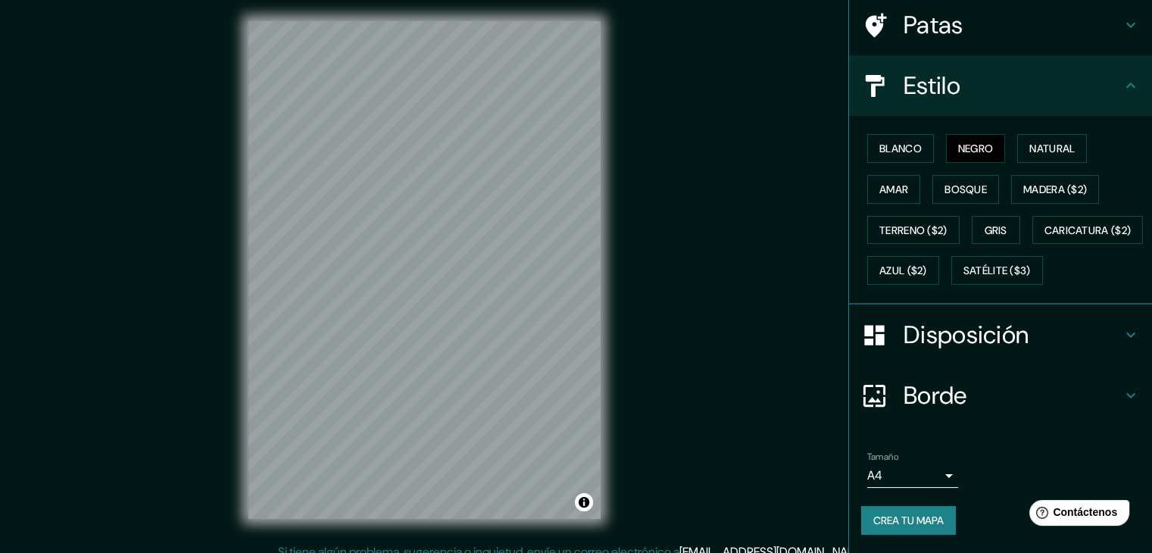
scroll to position [153, 0]
click at [948, 401] on ul "Ubicación Carrera 97, 110921 Bogotá, Colombia Carrera 97 110921 Bogotá, Colombi…" at bounding box center [1000, 243] width 303 height 620
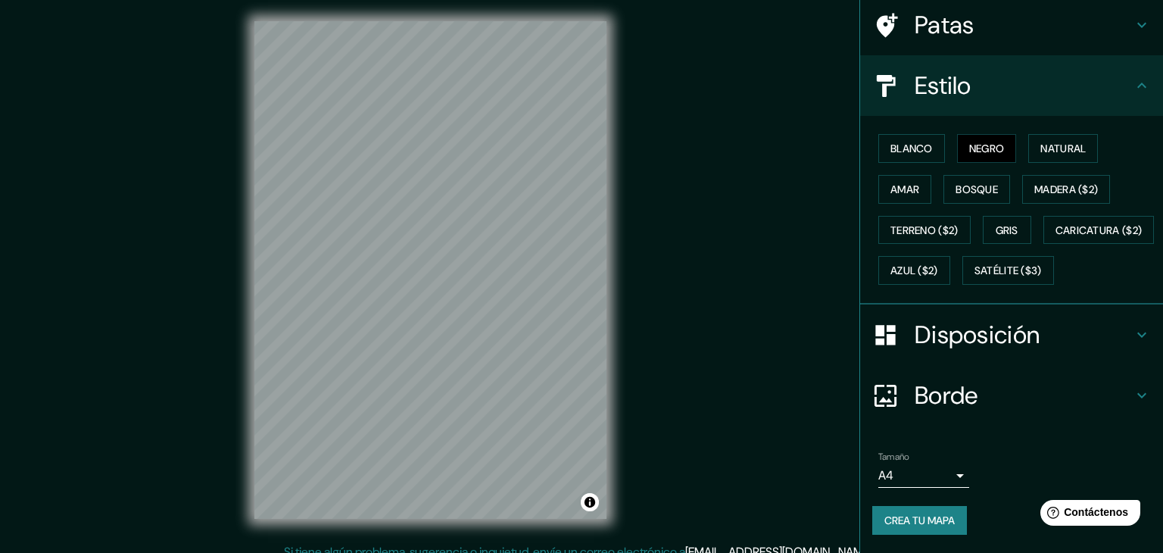
click at [937, 478] on body "Mappin Ubicación Carrera 97, 110921 Bogotá, Colombia Carrera 97 110921 Bogotá, …" at bounding box center [581, 273] width 1163 height 553
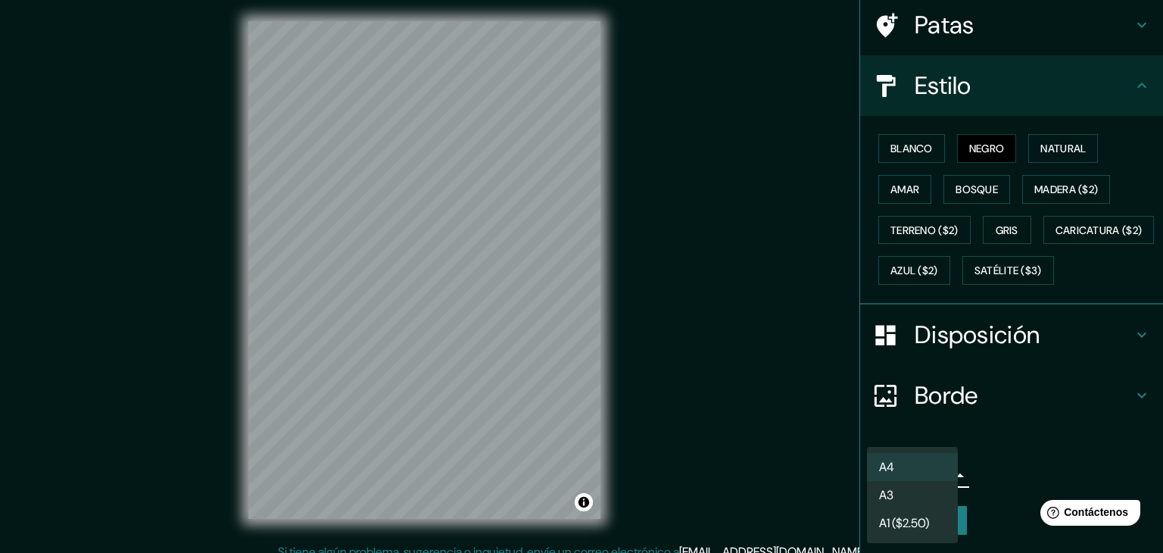
click at [1015, 436] on div at bounding box center [581, 276] width 1163 height 553
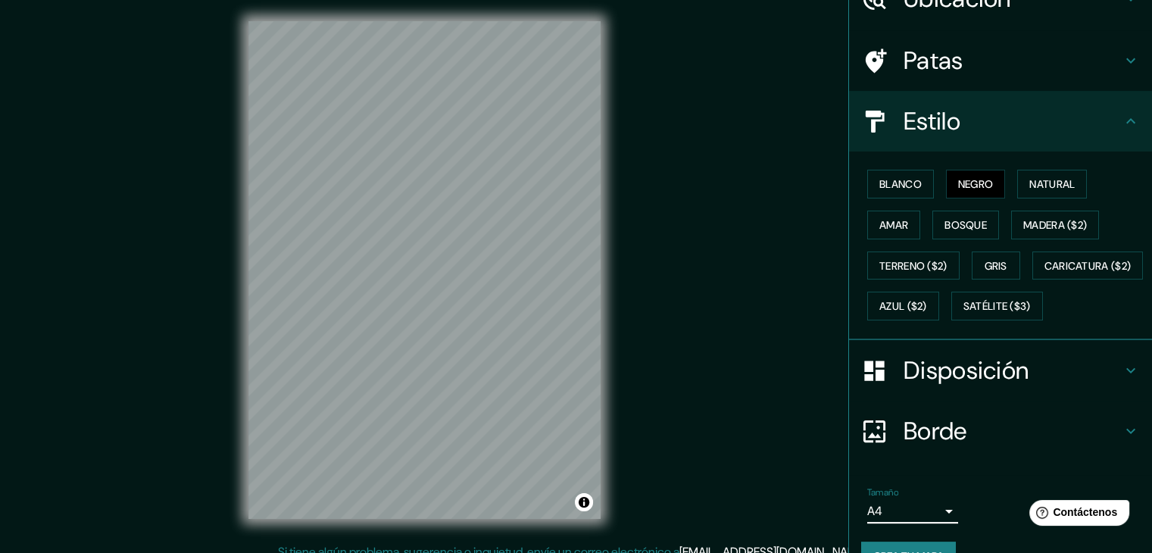
scroll to position [77, 0]
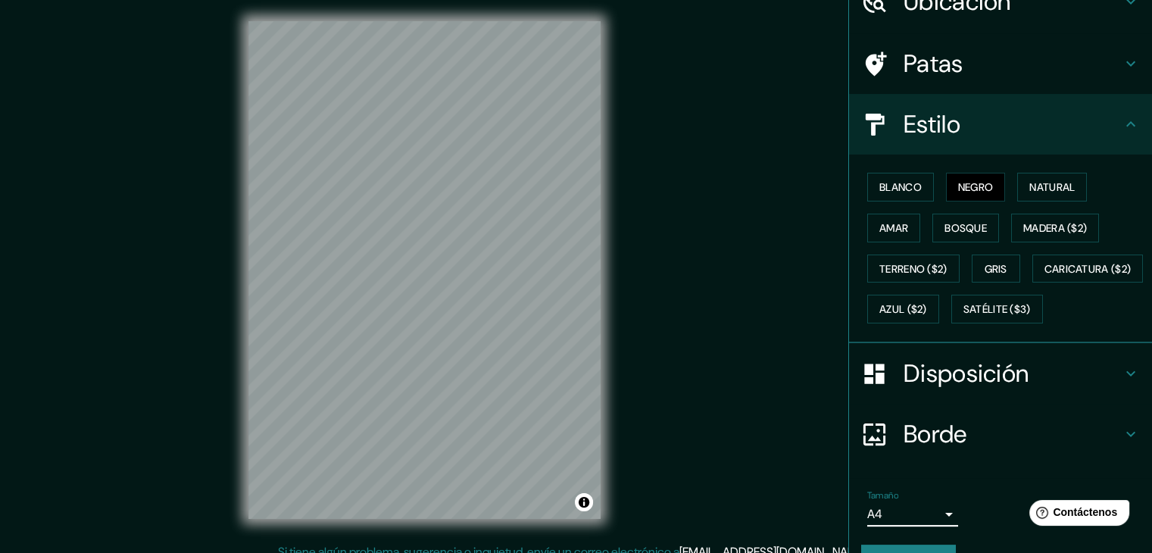
drag, startPoint x: 887, startPoint y: 112, endPoint x: 897, endPoint y: 95, distance: 20.0
click at [897, 95] on div "Estilo" at bounding box center [1000, 124] width 303 height 61
click at [882, 192] on font "Blanco" at bounding box center [900, 187] width 42 height 14
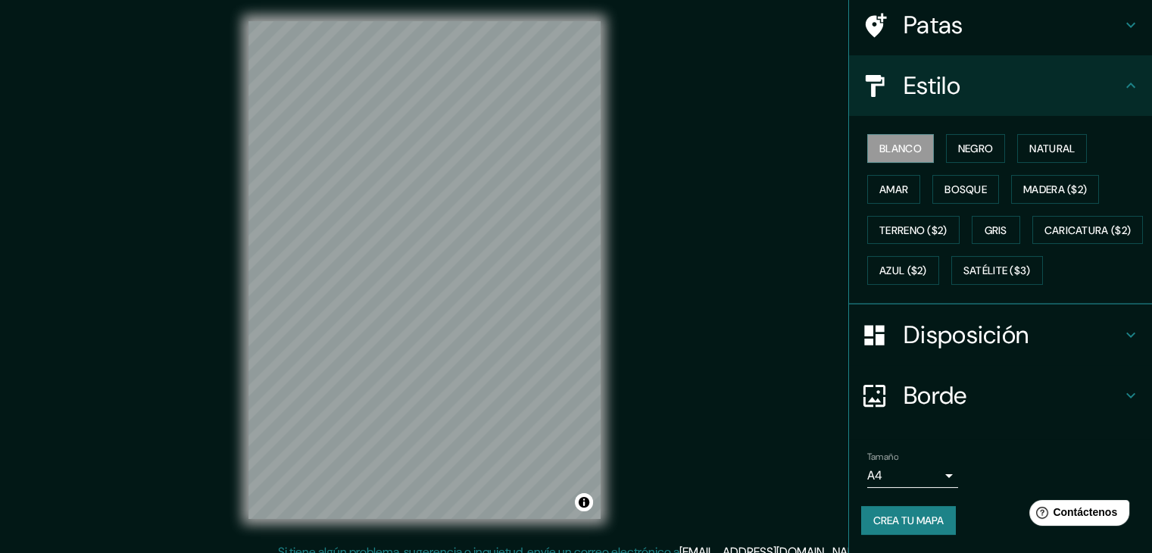
scroll to position [153, 0]
click at [203, 193] on div "Mappin Ubicación Carrera 97, 110921 Bogotá, Colombia Carrera 97 110921 Bogotá, …" at bounding box center [576, 282] width 1152 height 570
click at [186, 252] on div "Mappin Ubicación Carrera 97, 110921 Bogotá, Colombia Carrera 97 110921 Bogotá, …" at bounding box center [576, 282] width 1152 height 570
drag, startPoint x: 203, startPoint y: 546, endPoint x: 700, endPoint y: 273, distance: 567.6
click at [700, 273] on div "Mappin Ubicación Carrera 97, 110921 Bogotá, Colombia Carrera 97 110921 Bogotá, …" at bounding box center [576, 282] width 1152 height 570
